Goal: Task Accomplishment & Management: Complete application form

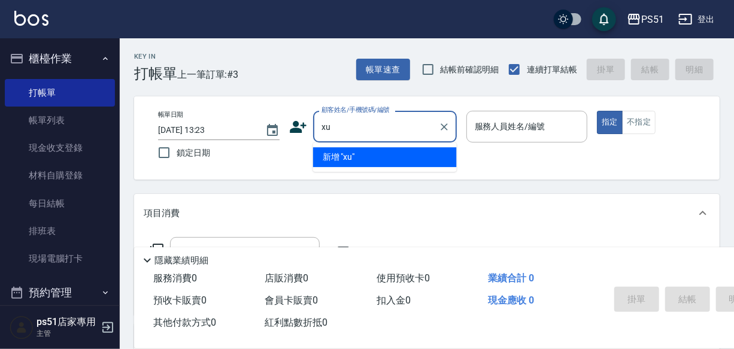
type input "x"
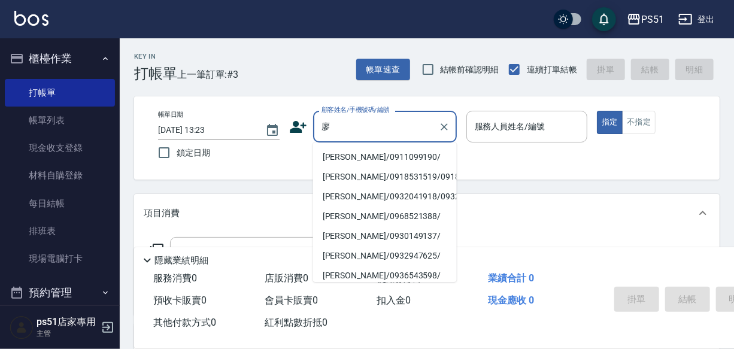
click at [337, 157] on li "[PERSON_NAME]/0911099190/" at bounding box center [385, 157] width 144 height 20
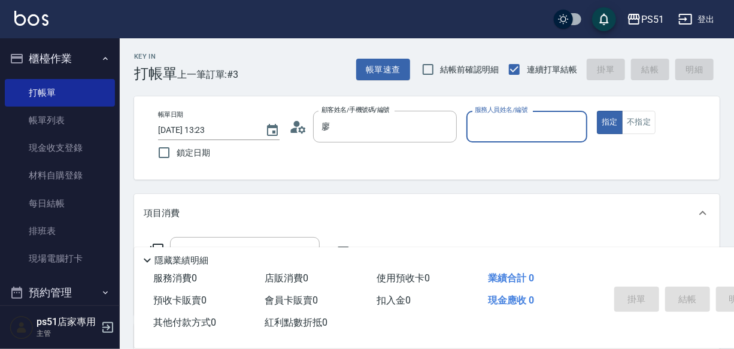
type input "[PERSON_NAME]/0911099190/"
type input "Bella-4"
click at [531, 134] on input "Bella-4" at bounding box center [518, 126] width 93 height 21
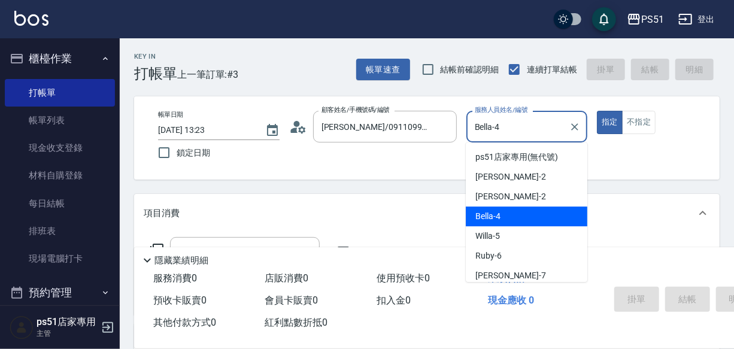
click at [364, 161] on div "帳單日期 [DATE] 13:23 鎖定日期 顧客姓名/手機號碼/編號 [PERSON_NAME]/0911099190/ 顧客姓名/手機號碼/編號 服務人員…" at bounding box center [434, 138] width 570 height 55
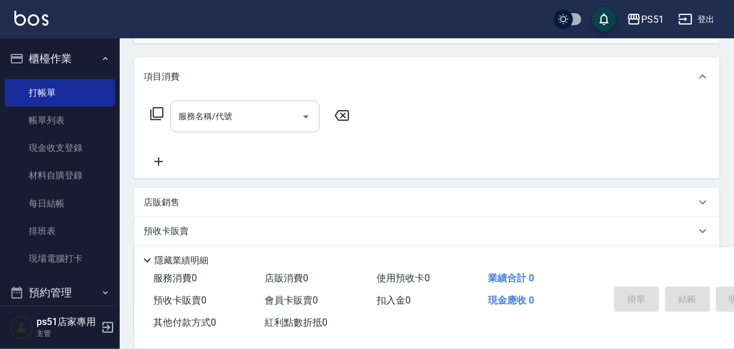
scroll to position [113, 0]
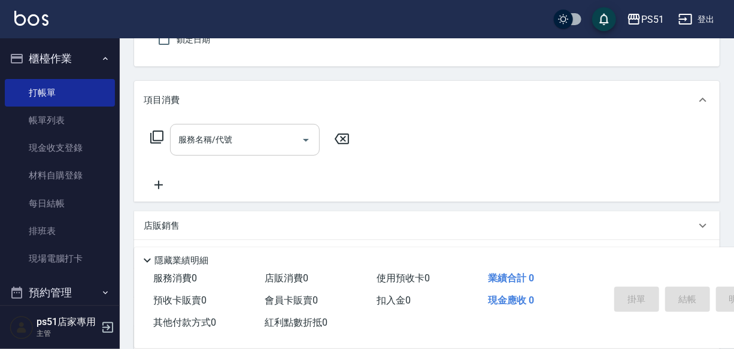
click at [207, 156] on div "服務名稱/代號" at bounding box center [245, 140] width 150 height 32
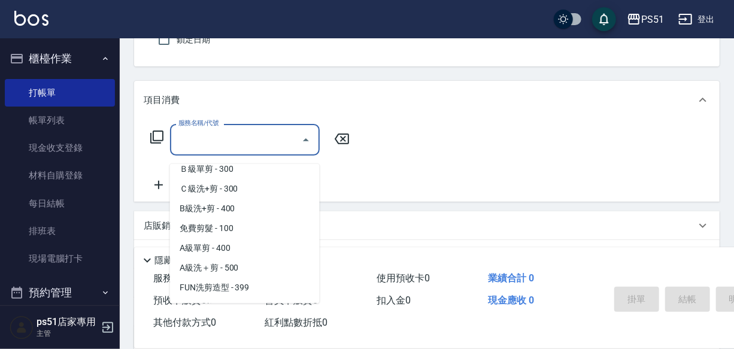
scroll to position [381, 0]
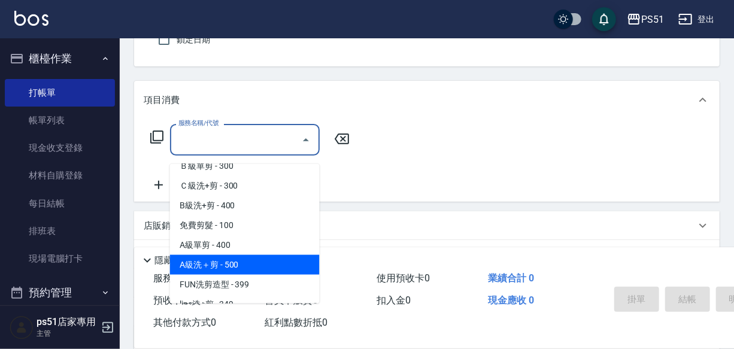
click at [240, 268] on span "A級洗＋剪 - 500" at bounding box center [245, 265] width 150 height 20
type input "A級洗＋剪(207)"
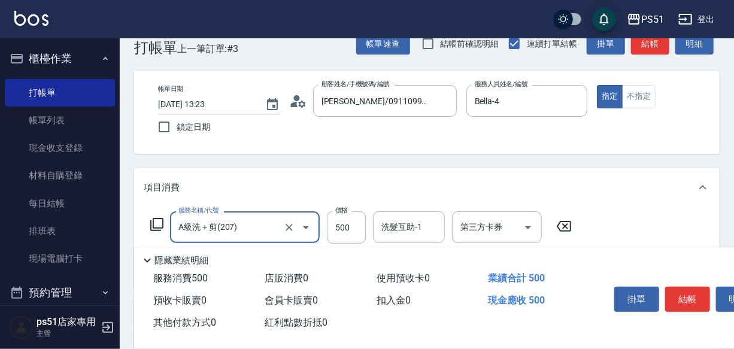
scroll to position [0, 0]
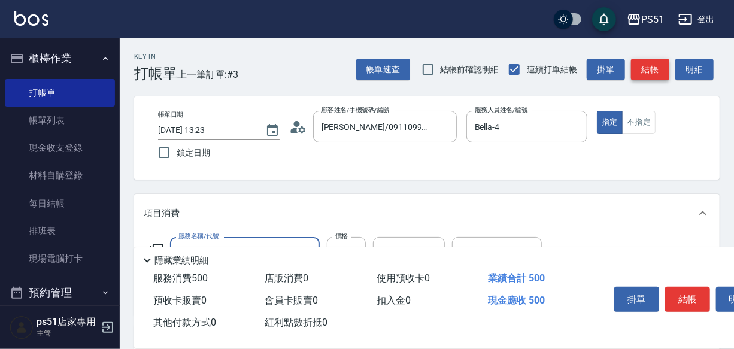
click at [657, 65] on button "結帳" at bounding box center [650, 70] width 38 height 22
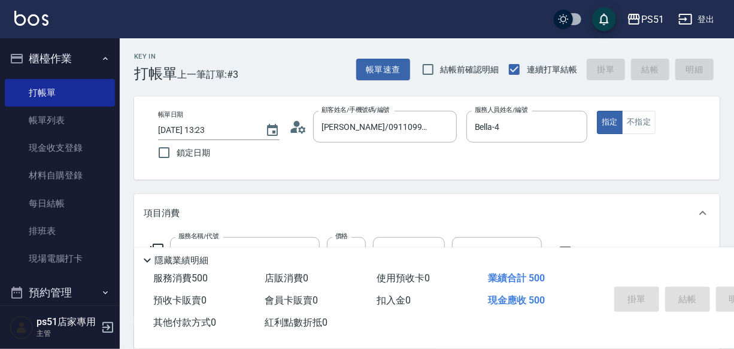
type input "[DATE] 13:54"
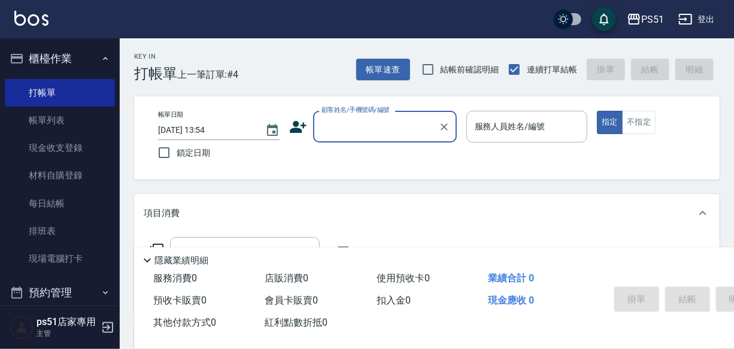
drag, startPoint x: 367, startPoint y: 115, endPoint x: 379, endPoint y: 137, distance: 24.9
click at [367, 119] on div "顧客姓名/手機號碼/編號" at bounding box center [385, 127] width 144 height 32
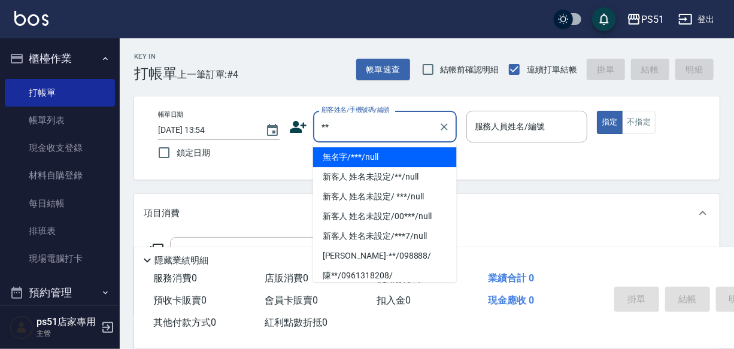
click at [365, 151] on li "無名字/***/null" at bounding box center [385, 157] width 144 height 20
type input "無名字/***/null"
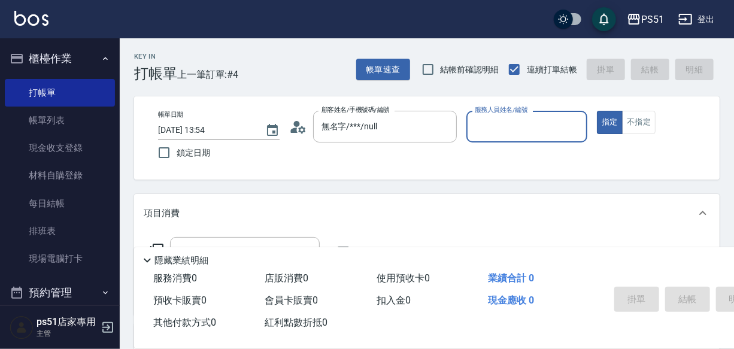
click at [544, 126] on input "服務人員姓名/編號" at bounding box center [527, 126] width 111 height 21
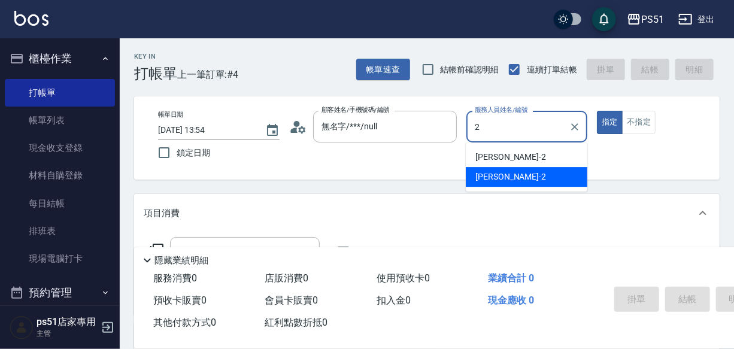
click at [550, 174] on div "[PERSON_NAME] -2" at bounding box center [527, 177] width 122 height 20
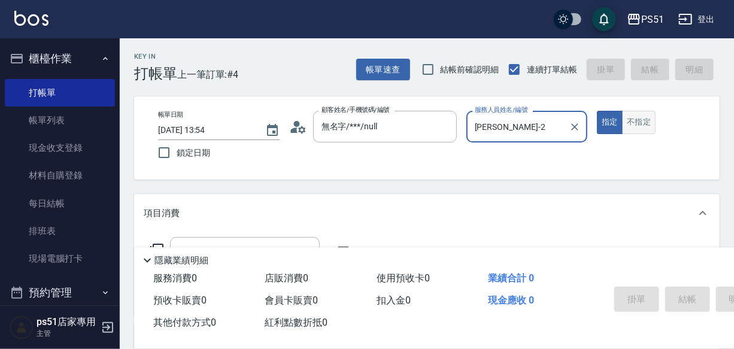
type input "[PERSON_NAME]-2"
click at [650, 131] on button "不指定" at bounding box center [639, 122] width 34 height 23
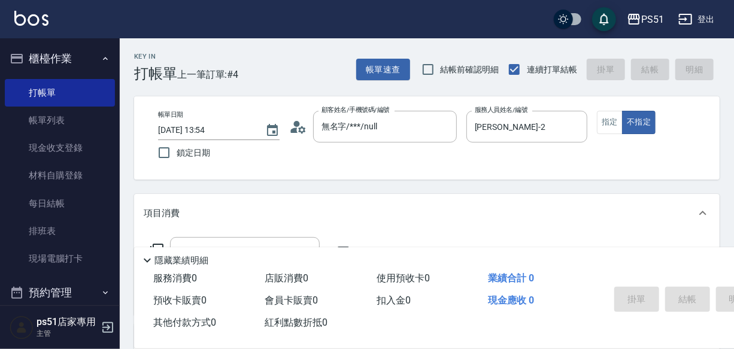
scroll to position [126, 0]
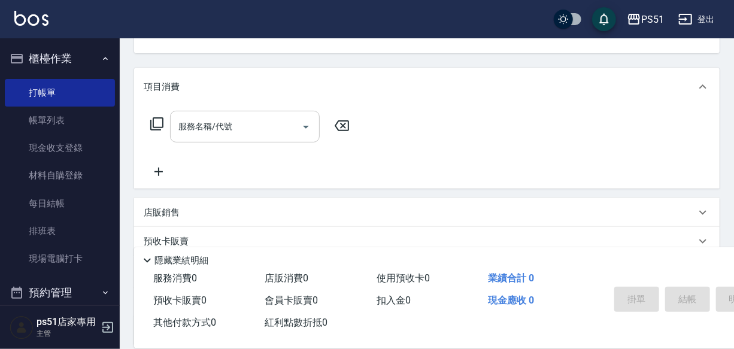
click at [177, 137] on input "服務名稱/代號" at bounding box center [235, 126] width 121 height 21
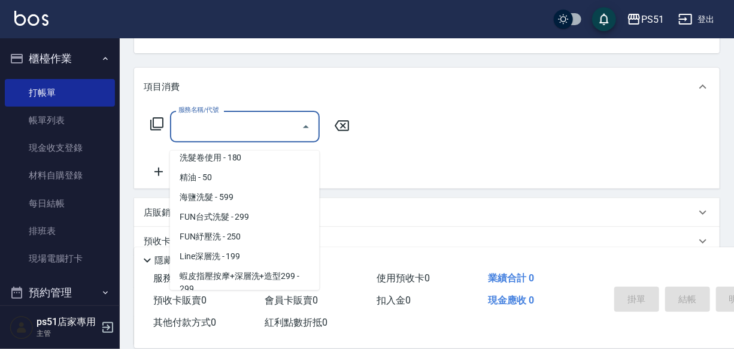
scroll to position [254, 0]
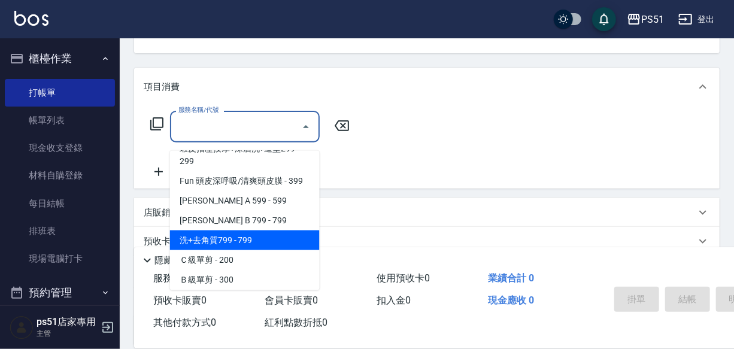
click at [241, 243] on span "洗+去角質799 - 799" at bounding box center [245, 241] width 150 height 20
type input "洗+去角質799(120)"
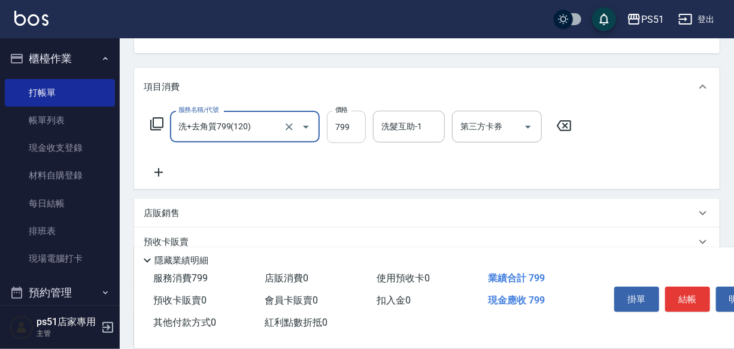
click at [341, 138] on input "799" at bounding box center [346, 127] width 39 height 32
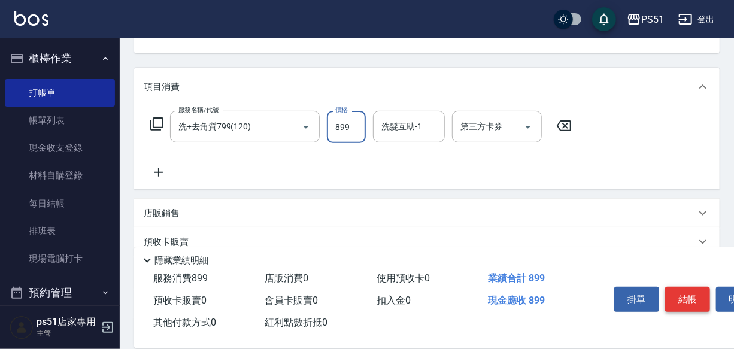
type input "899"
click at [681, 296] on button "結帳" at bounding box center [687, 299] width 45 height 25
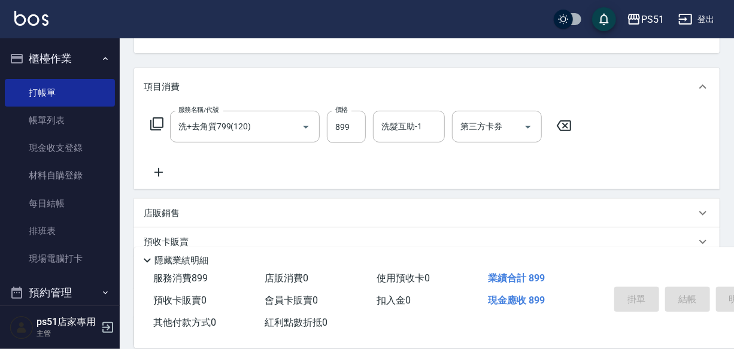
type input "[DATE] 13:58"
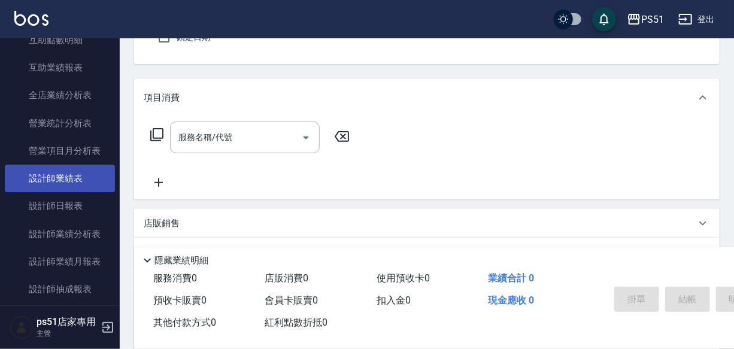
scroll to position [508, 0]
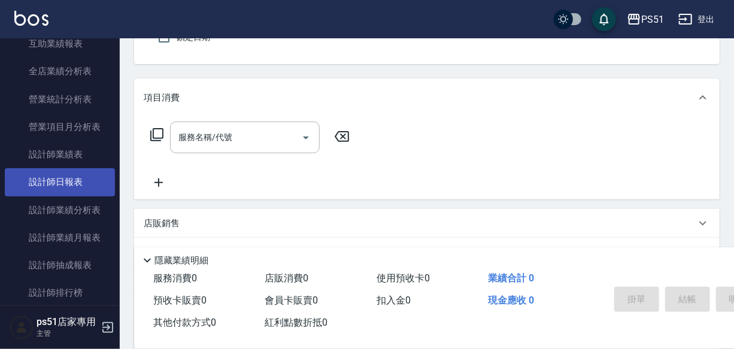
click at [84, 179] on link "設計師日報表" at bounding box center [60, 182] width 110 height 28
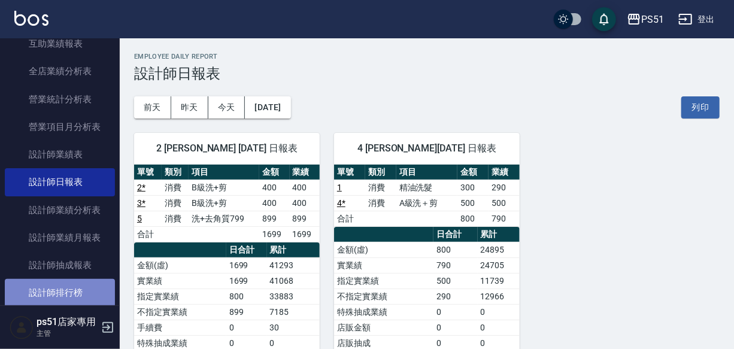
click at [83, 288] on link "設計師排行榜" at bounding box center [60, 293] width 110 height 28
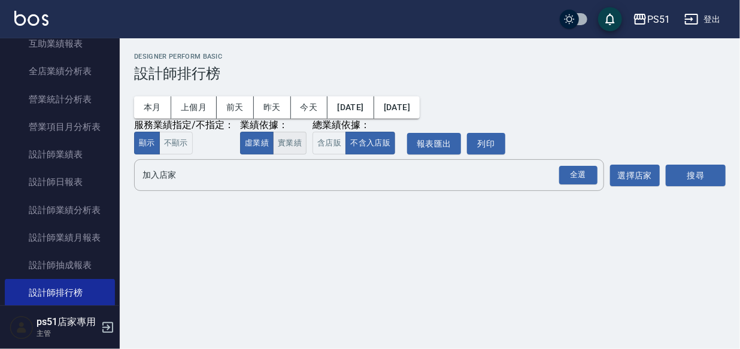
click at [292, 145] on button "實業績" at bounding box center [290, 143] width 34 height 23
click at [565, 180] on div "全選" at bounding box center [578, 175] width 38 height 19
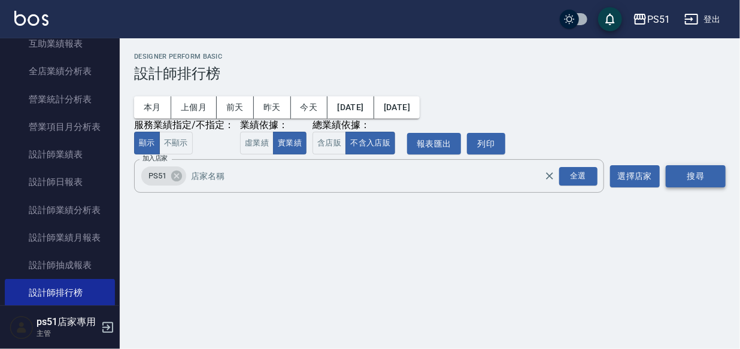
click at [688, 179] on button "搜尋" at bounding box center [696, 176] width 60 height 22
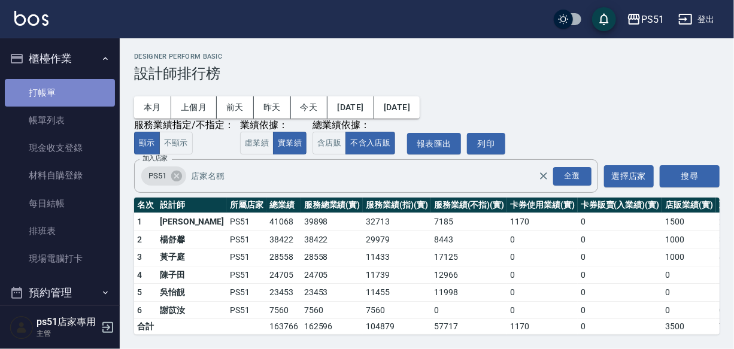
click at [66, 101] on link "打帳單" at bounding box center [60, 93] width 110 height 28
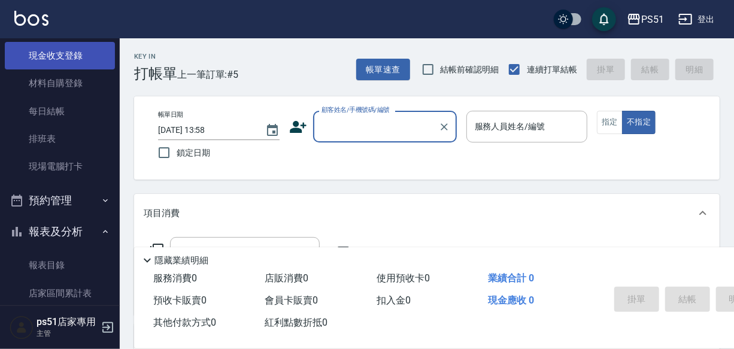
scroll to position [126, 0]
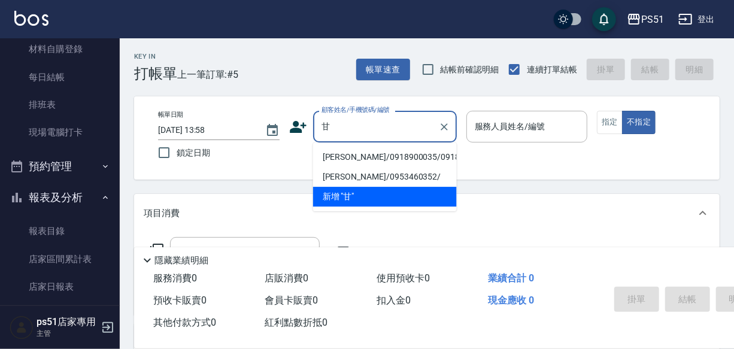
click at [393, 158] on li "[PERSON_NAME]/0918900035/0918900035" at bounding box center [385, 157] width 144 height 20
type input "[PERSON_NAME]/0918900035/0918900035"
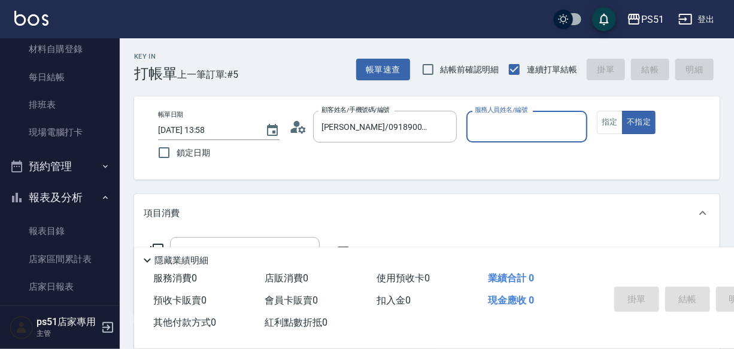
type input "Bella-4"
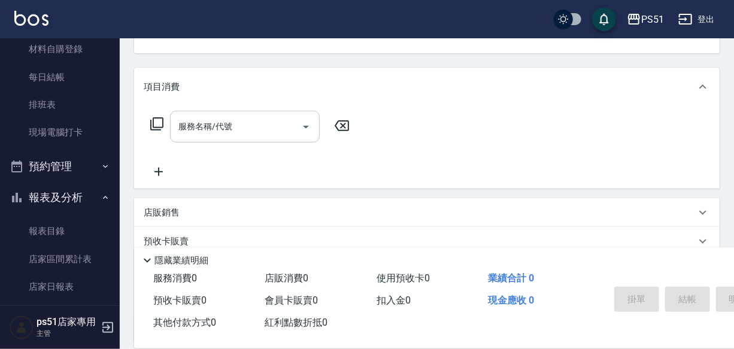
click at [185, 135] on div "服務名稱/代號 服務名稱/代號" at bounding box center [245, 127] width 150 height 32
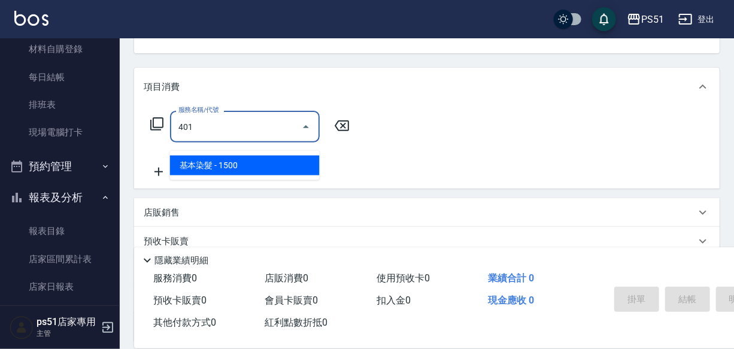
click at [258, 171] on span "基本染髮 - 1500" at bounding box center [245, 166] width 150 height 20
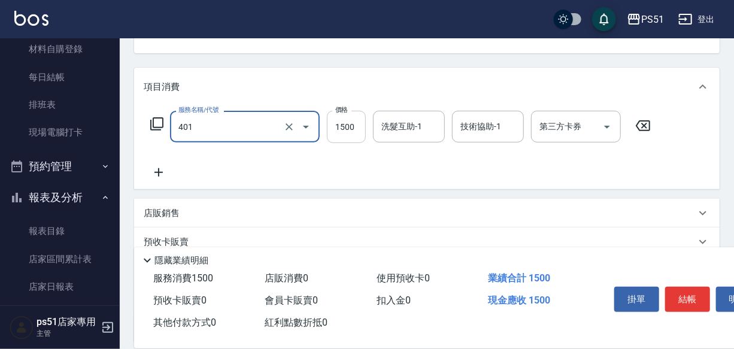
type input "基本染髮(401)"
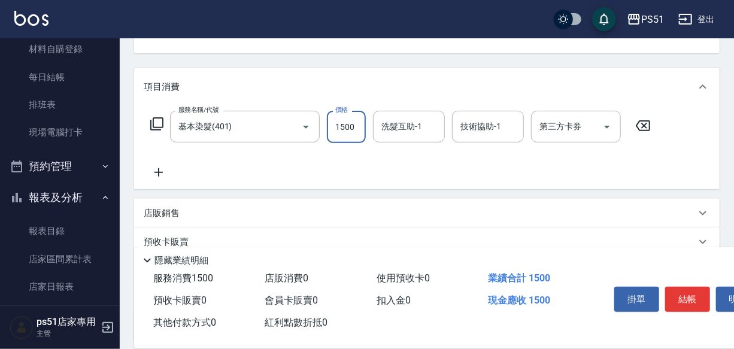
click at [347, 137] on input "1500" at bounding box center [346, 127] width 39 height 32
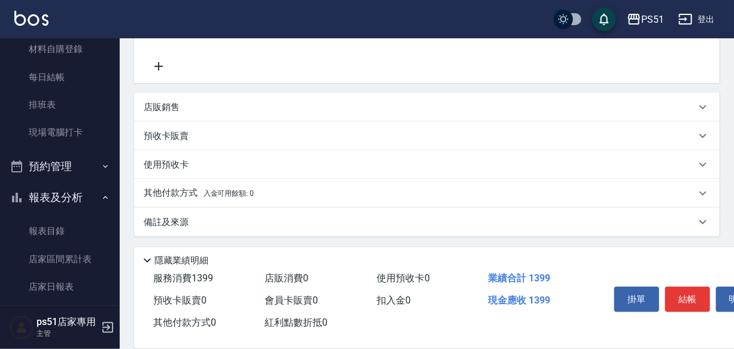
scroll to position [240, 0]
type input "1399"
click at [166, 66] on icon at bounding box center [159, 66] width 30 height 14
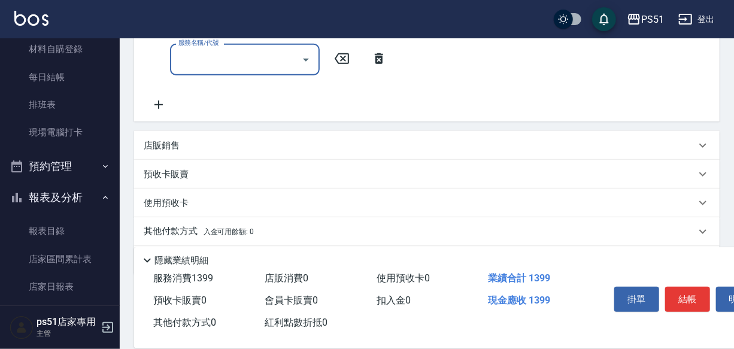
click at [197, 68] on input "服務名稱/代號" at bounding box center [235, 59] width 121 height 21
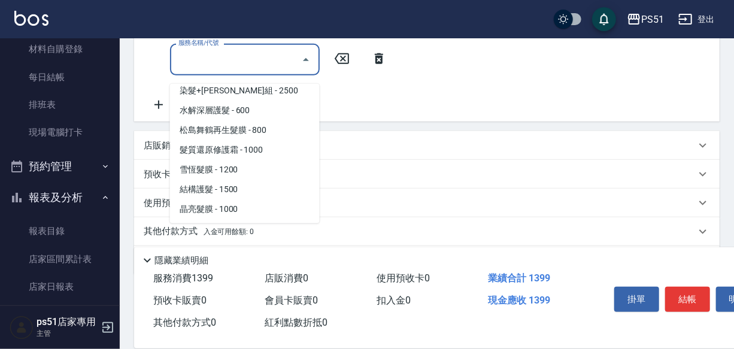
scroll to position [1270, 0]
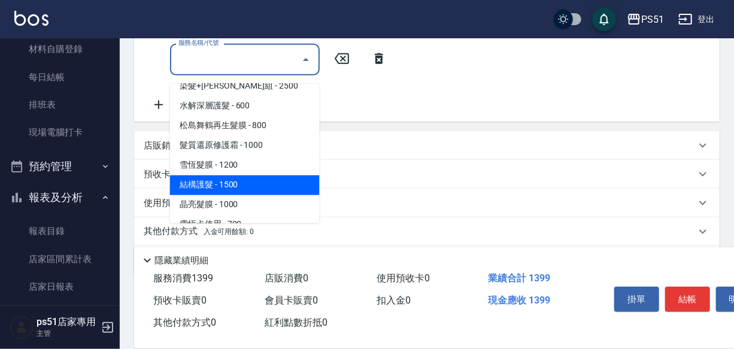
click at [235, 186] on span "結構護髮 - 1500" at bounding box center [245, 185] width 150 height 20
type input "結構護髮(505)"
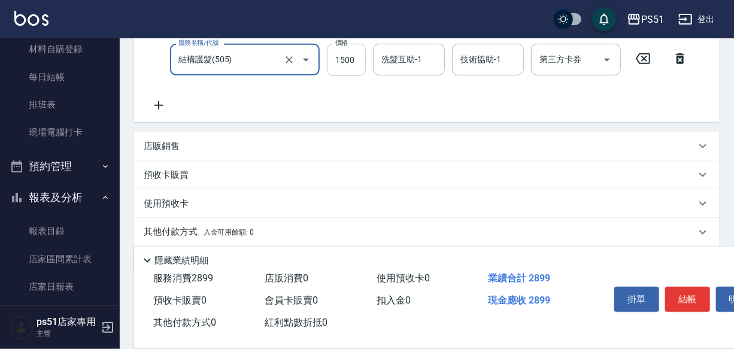
click at [358, 67] on input "1500" at bounding box center [346, 60] width 39 height 32
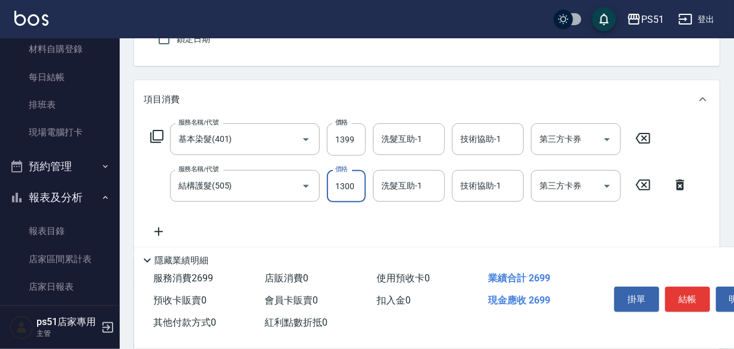
scroll to position [0, 0]
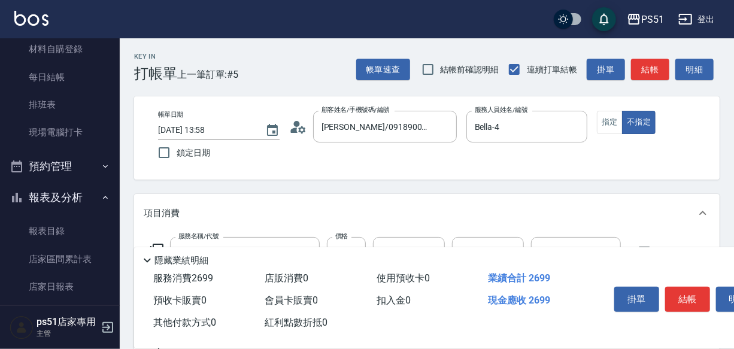
type input "1300"
click at [596, 113] on div "帳單日期 [DATE] 13:58 鎖定日期 顧客姓名/手機號碼/編號 [PERSON_NAME]/0918900035/0918900035 顧客姓名/手機…" at bounding box center [434, 138] width 570 height 55
click at [614, 120] on button "指定" at bounding box center [610, 122] width 26 height 23
click at [644, 68] on button "結帳" at bounding box center [650, 70] width 38 height 22
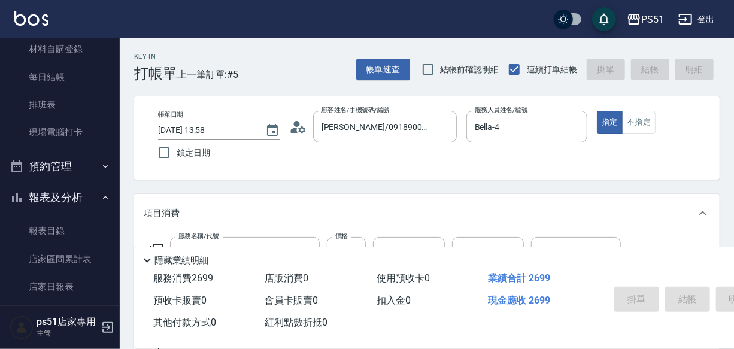
type input "[DATE] 14:12"
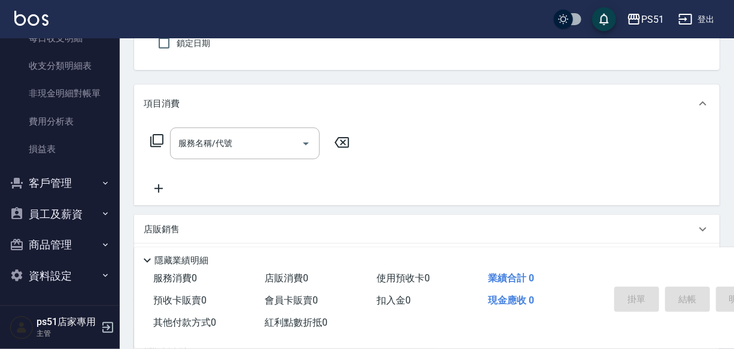
scroll to position [126, 0]
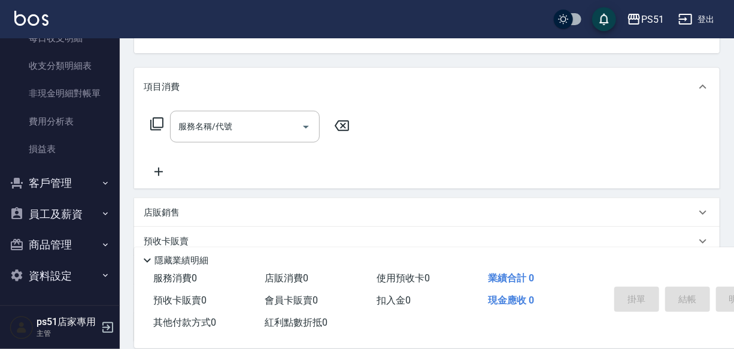
click at [81, 251] on button "商品管理" at bounding box center [60, 244] width 110 height 31
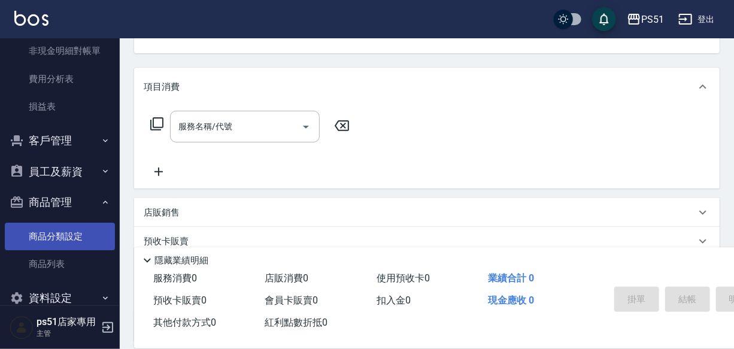
scroll to position [1104, 0]
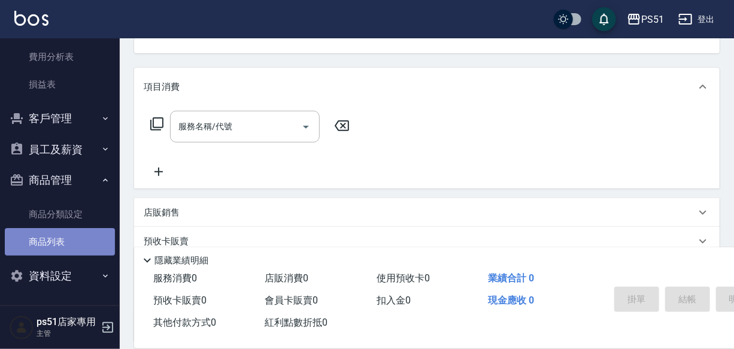
click at [76, 240] on link "商品列表" at bounding box center [60, 242] width 110 height 28
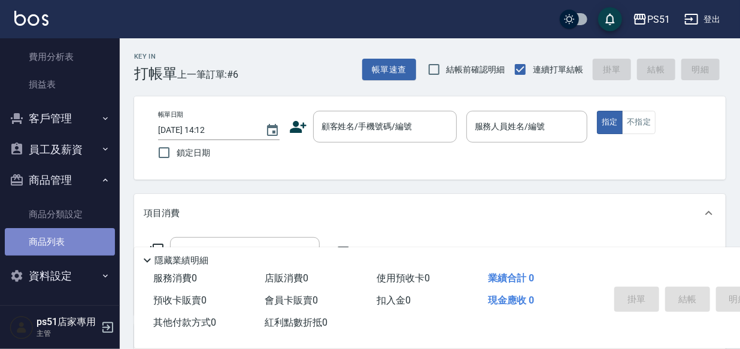
click at [76, 240] on link "商品列表" at bounding box center [60, 242] width 110 height 28
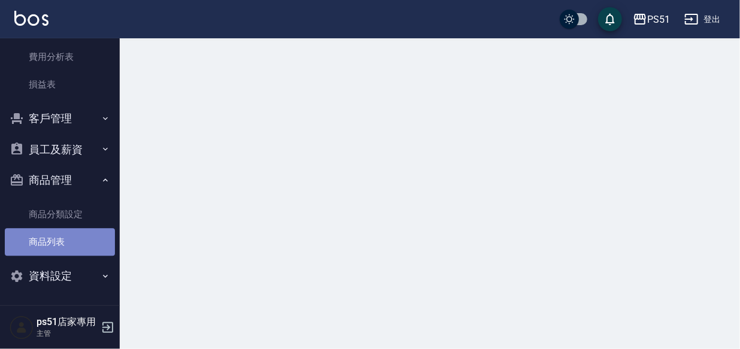
click at [76, 240] on link "商品列表" at bounding box center [60, 242] width 110 height 28
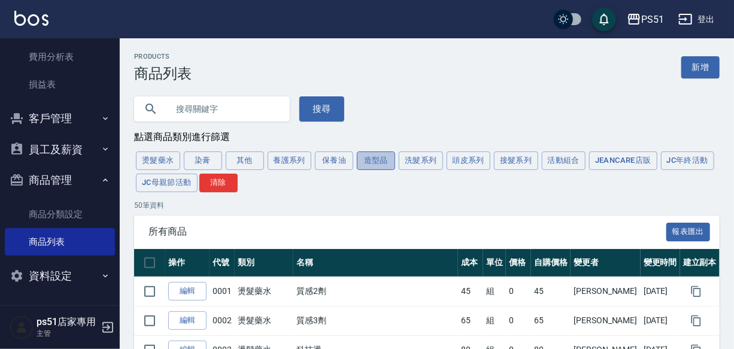
click at [362, 162] on button "造型品" at bounding box center [376, 161] width 38 height 19
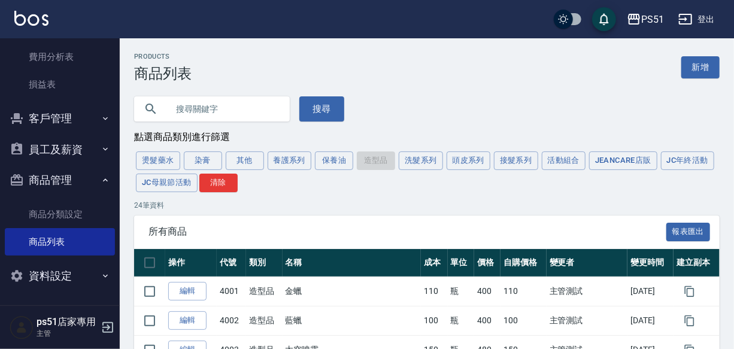
click at [383, 162] on div "燙髮藥水 染膏 其他 養護系列 保養油 造型品 洗髮系列 頭皮系列 接髮系列 活動組合 JeanCare店販 JC年終活動 JC母親節活動 清除" at bounding box center [427, 172] width 586 height 44
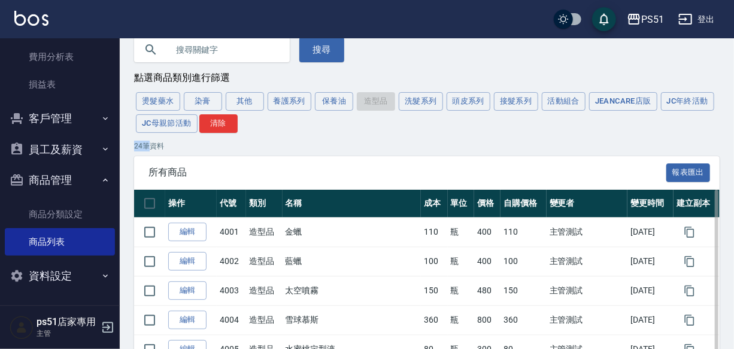
scroll to position [52, 0]
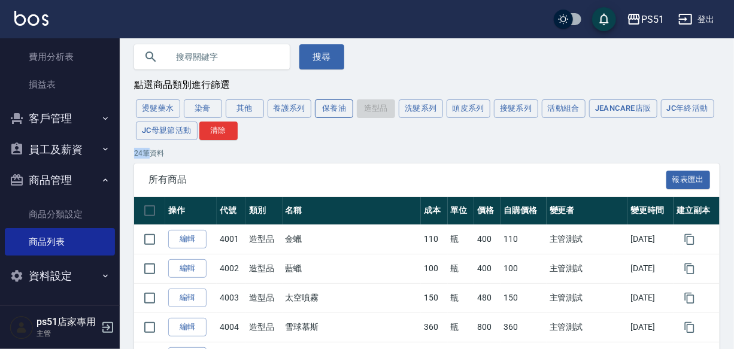
click at [341, 114] on button "保養油" at bounding box center [334, 108] width 38 height 19
click at [341, 114] on div "燙髮藥水 染膏 其他 養護系列 保養油 造型品 洗髮系列 頭皮系列 接髮系列 活動組合 JeanCare店販 JC年終活動 JC母親節活動 清除" at bounding box center [427, 120] width 586 height 44
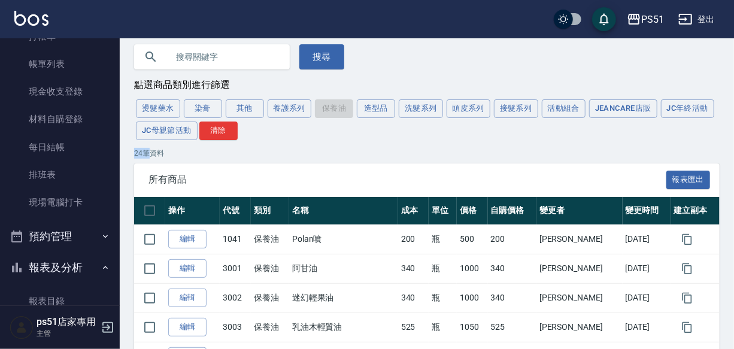
scroll to position [0, 0]
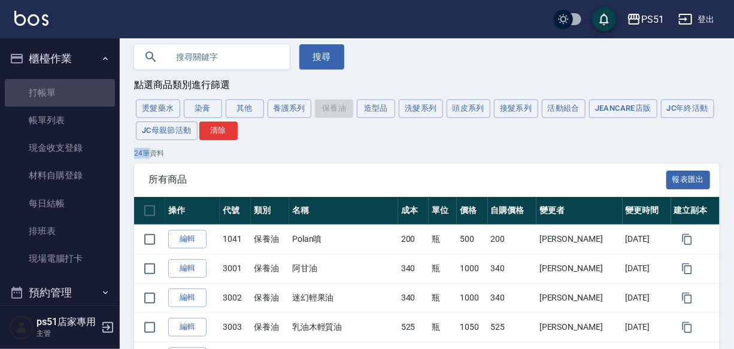
click at [71, 88] on link "打帳單" at bounding box center [60, 93] width 110 height 28
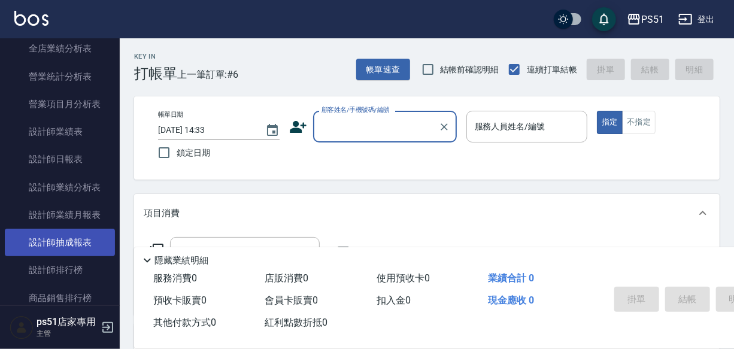
scroll to position [508, 0]
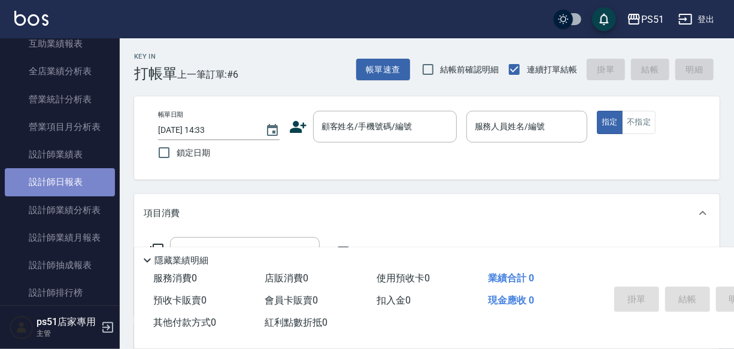
click at [93, 191] on link "設計師日報表" at bounding box center [60, 182] width 110 height 28
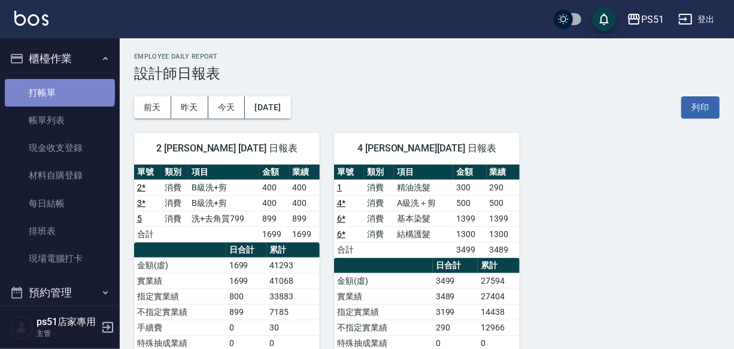
click at [59, 91] on link "打帳單" at bounding box center [60, 93] width 110 height 28
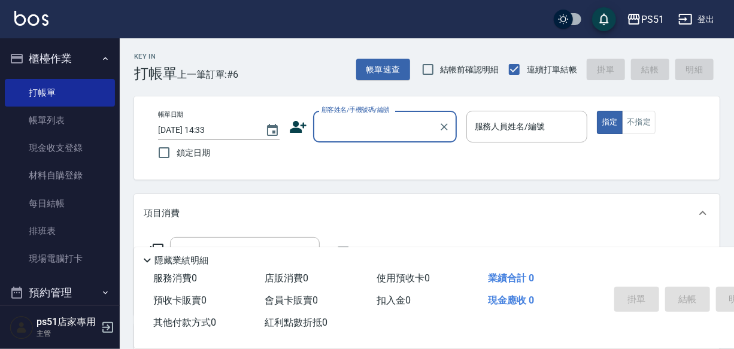
click at [326, 124] on input "顧客姓名/手機號碼/編號" at bounding box center [376, 126] width 115 height 21
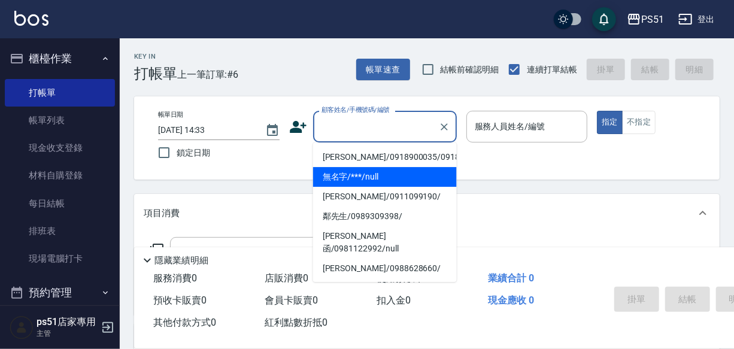
click at [365, 187] on li "無名字/***/null" at bounding box center [385, 177] width 144 height 20
type input "無名字/***/null"
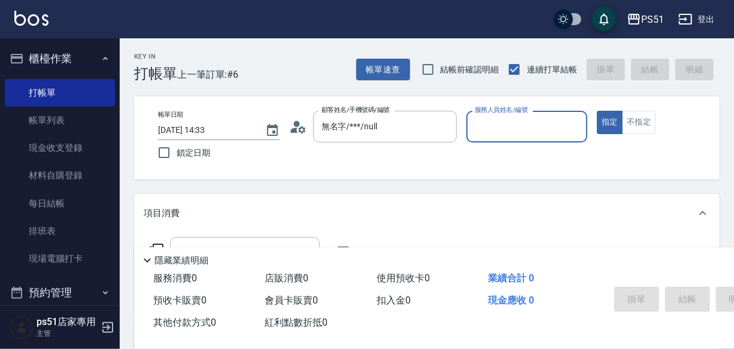
click at [520, 123] on input "服務人員姓名/編號" at bounding box center [527, 126] width 111 height 21
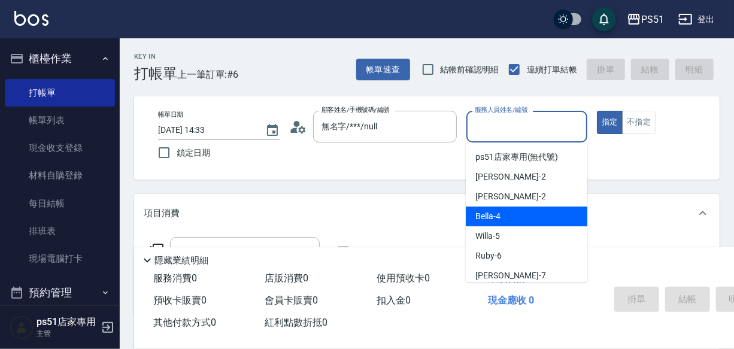
click at [491, 223] on div "Bella -4" at bounding box center [527, 217] width 122 height 20
type input "Bella-4"
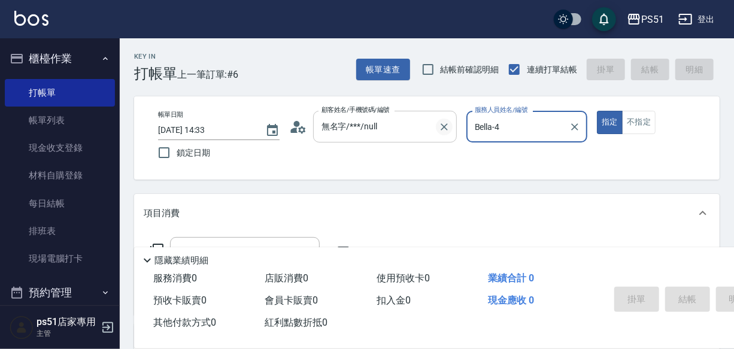
click at [447, 129] on icon "Clear" at bounding box center [444, 126] width 7 height 7
